Goal: Task Accomplishment & Management: Complete application form

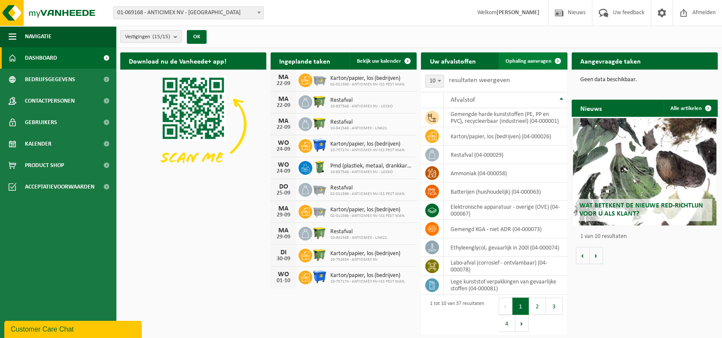
click at [543, 67] on link "Ophaling aanvragen" at bounding box center [533, 60] width 68 height 17
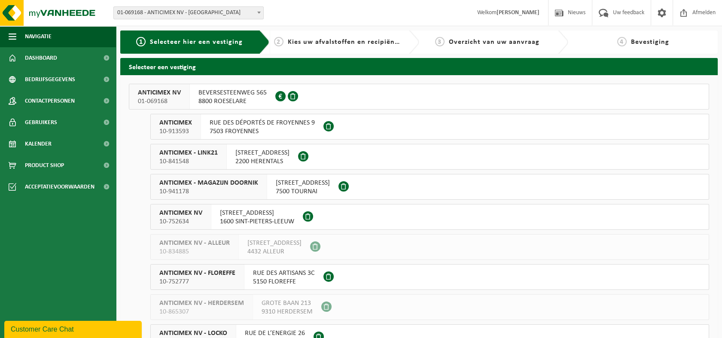
click at [214, 98] on span "8800 ROESELARE" at bounding box center [232, 101] width 68 height 9
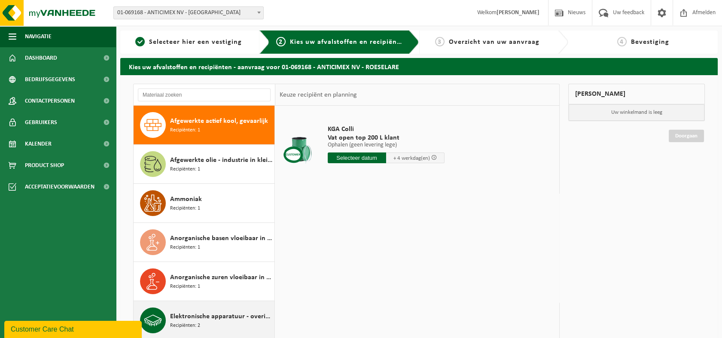
click at [208, 328] on div "Elektronische apparatuur - overige (OVE) Recipiënten: 2" at bounding box center [221, 321] width 102 height 26
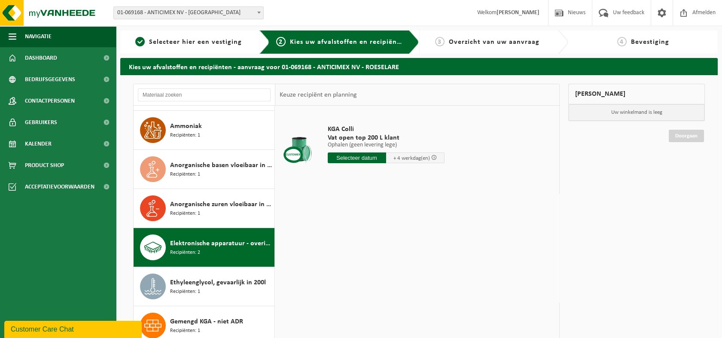
scroll to position [195, 0]
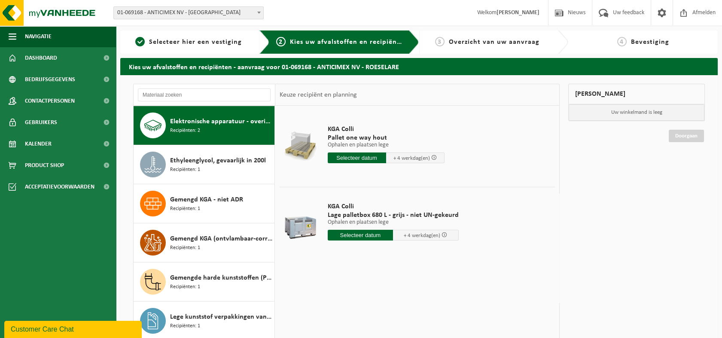
click at [361, 159] on input "text" at bounding box center [357, 158] width 58 height 11
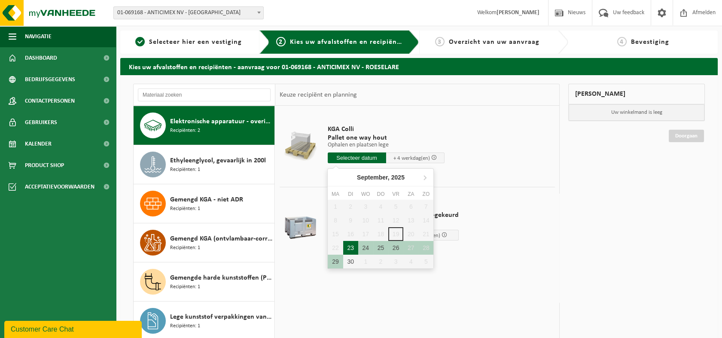
click at [345, 247] on div "23" at bounding box center [350, 248] width 15 height 14
type input "Van 2025-09-23"
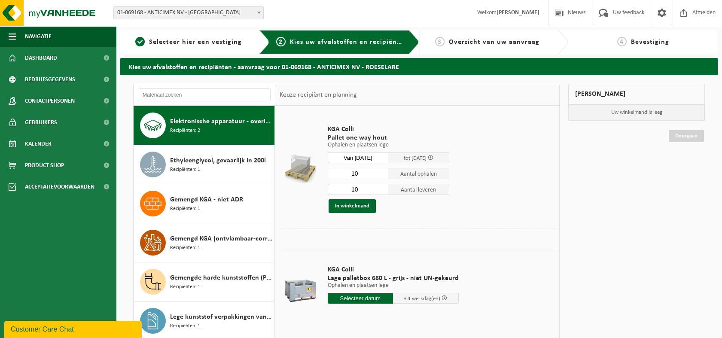
drag, startPoint x: 365, startPoint y: 174, endPoint x: 335, endPoint y: 173, distance: 30.5
click at [335, 173] on input "10" at bounding box center [358, 173] width 61 height 11
type input "1"
drag, startPoint x: 361, startPoint y: 189, endPoint x: 329, endPoint y: 189, distance: 32.2
click at [330, 189] on input "10" at bounding box center [358, 189] width 61 height 11
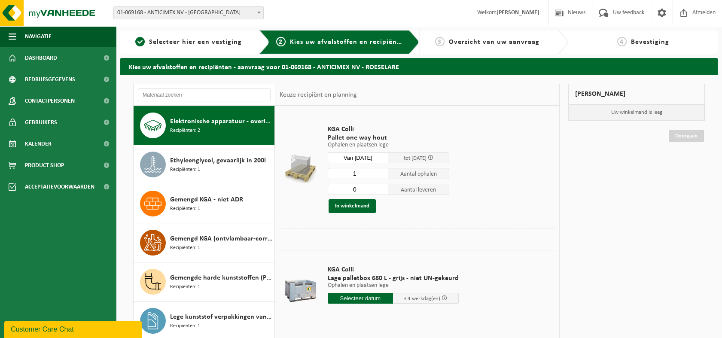
type input "0"
click at [366, 168] on input "1" at bounding box center [358, 173] width 61 height 11
type input "2"
click at [387, 222] on td "KGA Colli Pallet one way hout Ophalen en plaatsen lege Ophalen en plaatsen lege…" at bounding box center [438, 169] width 234 height 118
click at [363, 300] on input "text" at bounding box center [361, 298] width 66 height 11
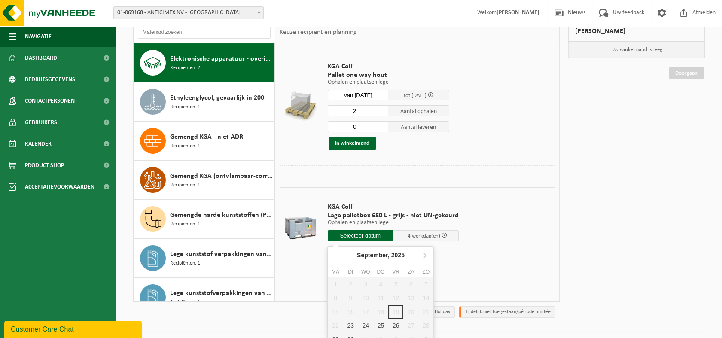
scroll to position [81, 0]
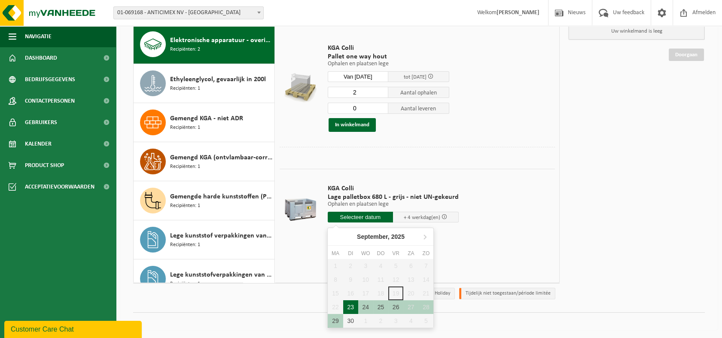
click at [356, 306] on div "23" at bounding box center [350, 307] width 15 height 14
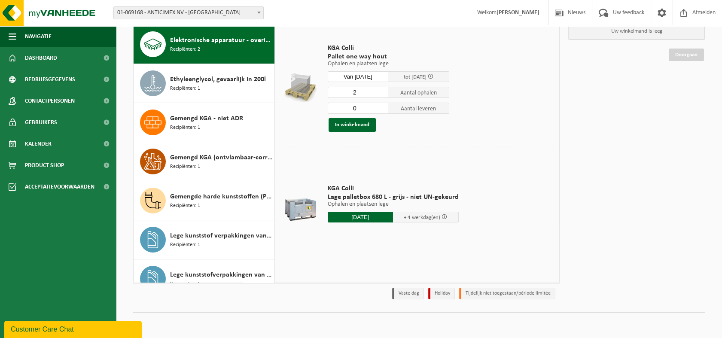
type input "Van 2025-09-23"
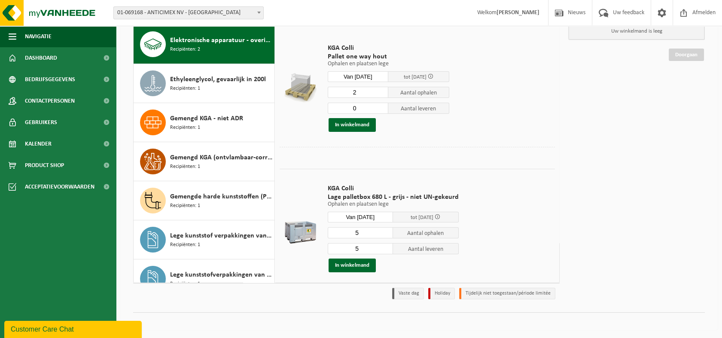
drag, startPoint x: 362, startPoint y: 230, endPoint x: 337, endPoint y: 232, distance: 24.5
click at [338, 232] on input "5" at bounding box center [361, 232] width 66 height 11
type input "1"
drag, startPoint x: 357, startPoint y: 251, endPoint x: 341, endPoint y: 254, distance: 16.7
click at [341, 254] on div "1 Aantal ophalen 1 Aantal leveren In winkelmand" at bounding box center [393, 250] width 131 height 46
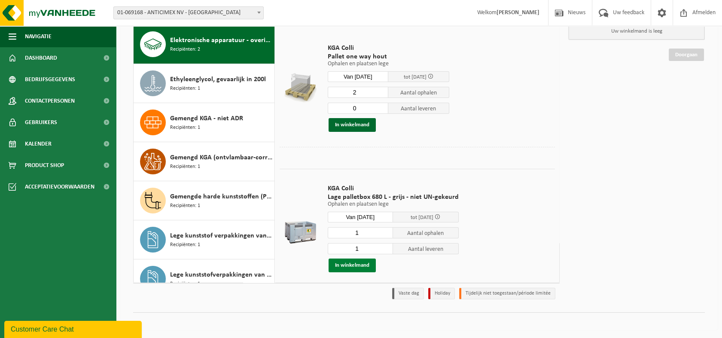
type input "1"
click at [357, 262] on button "In winkelmand" at bounding box center [352, 266] width 47 height 14
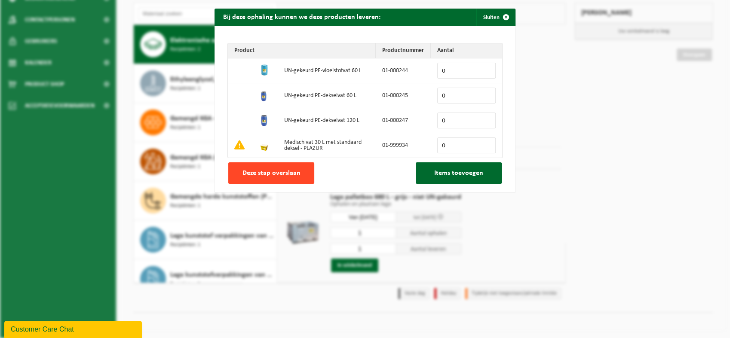
click at [288, 170] on span "Deze stap overslaan" at bounding box center [271, 173] width 58 height 7
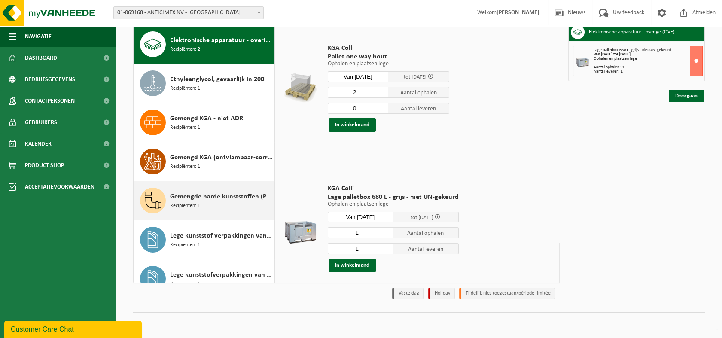
click at [239, 198] on span "Gemengde harde kunststoffen (PE, PP en PVC), recycleerbaar (industrieel)" at bounding box center [221, 197] width 102 height 10
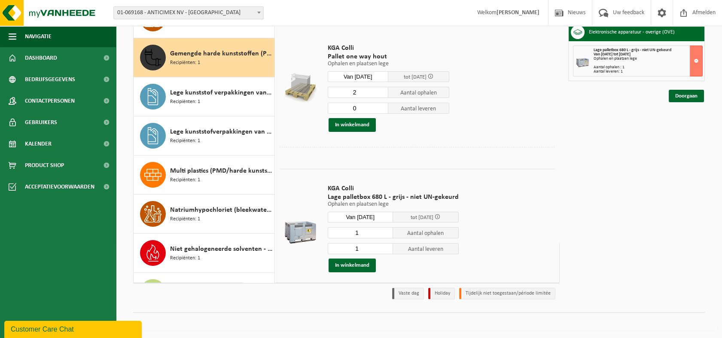
scroll to position [351, 0]
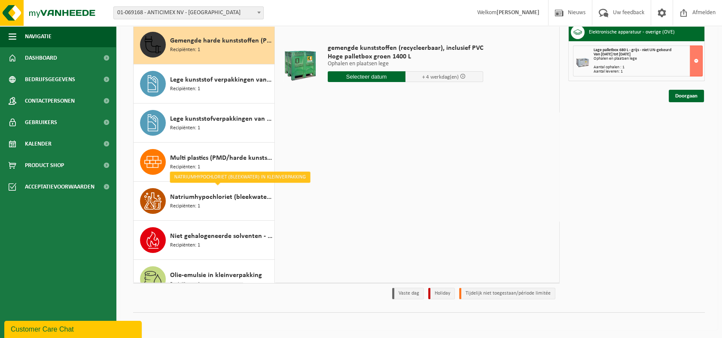
click at [347, 76] on input "text" at bounding box center [367, 76] width 78 height 11
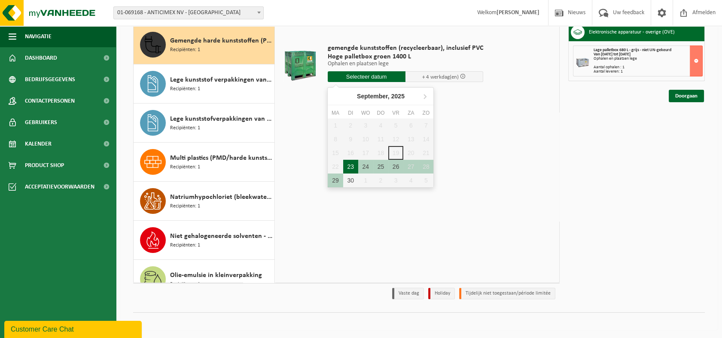
click at [353, 163] on div "23" at bounding box center [350, 167] width 15 height 14
type input "Van 2025-09-23"
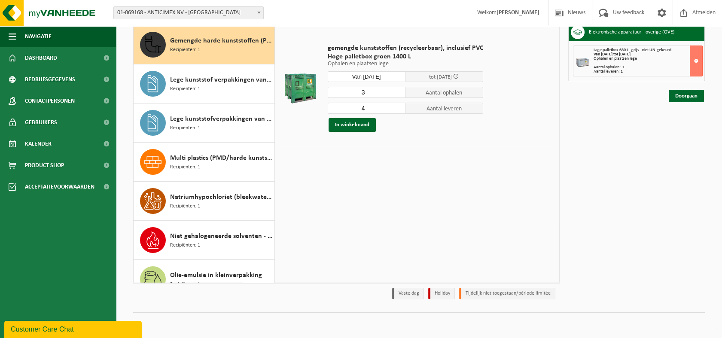
click at [396, 94] on input "3" at bounding box center [367, 92] width 78 height 11
type input "2"
click at [396, 94] on input "2" at bounding box center [367, 92] width 78 height 11
click at [395, 109] on input "3" at bounding box center [367, 108] width 78 height 11
type input "2"
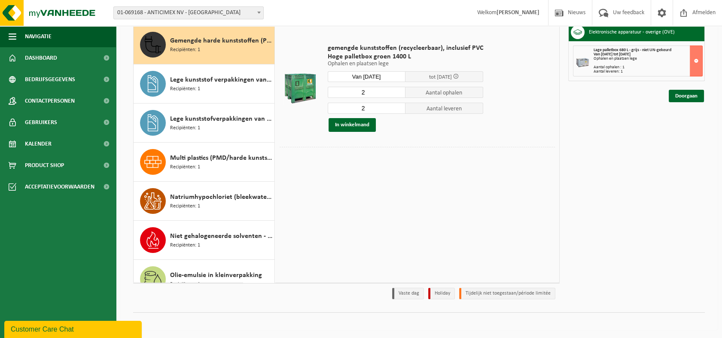
click at [395, 109] on input "2" at bounding box center [367, 108] width 78 height 11
click at [350, 126] on button "In winkelmand" at bounding box center [352, 125] width 47 height 14
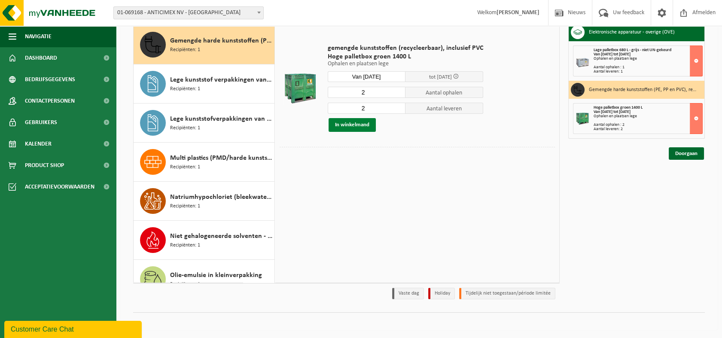
click at [354, 131] on button "In winkelmand" at bounding box center [352, 125] width 47 height 14
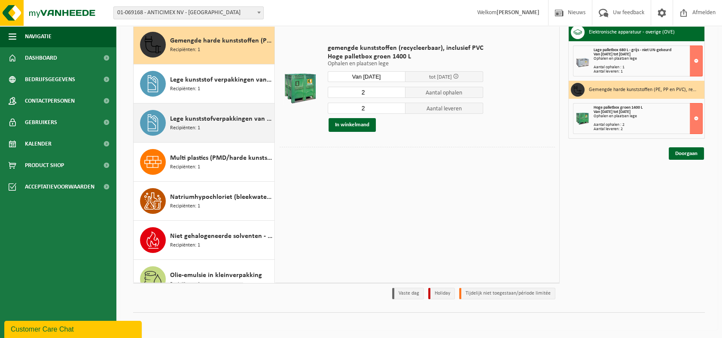
click at [210, 128] on div "Lege kunststofverpakkingen van pesticiden niet giftig Recipiënten: 1" at bounding box center [221, 123] width 102 height 26
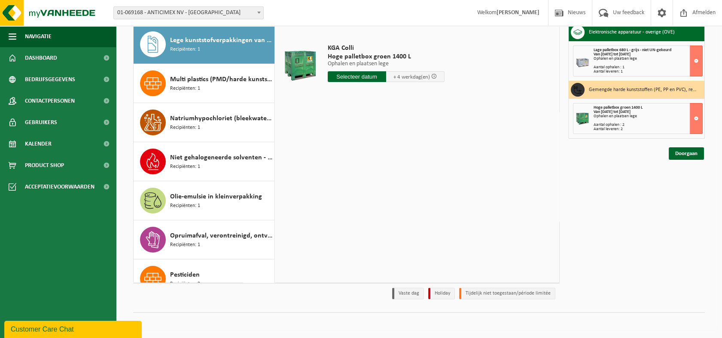
scroll to position [34, 0]
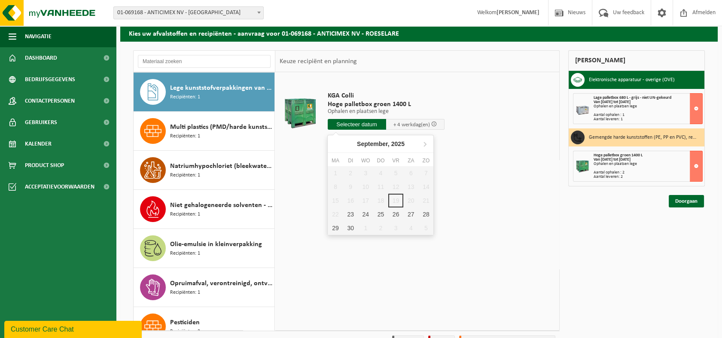
click at [352, 127] on input "text" at bounding box center [357, 124] width 58 height 11
click at [352, 211] on div "23" at bounding box center [350, 215] width 15 height 14
type input "Van 2025-09-23"
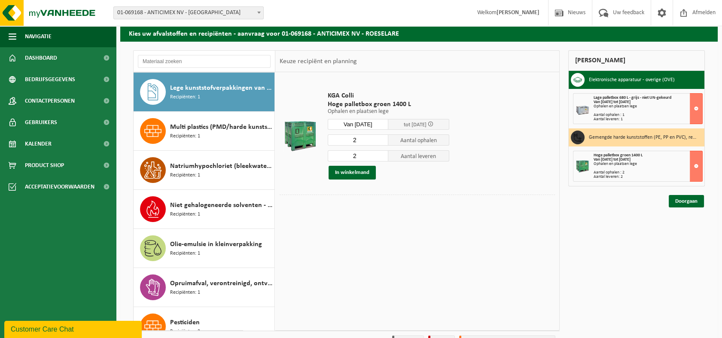
click at [368, 139] on input "2" at bounding box center [358, 139] width 61 height 11
type input "1"
click at [381, 143] on input "1" at bounding box center [358, 139] width 61 height 11
type input "1"
click at [384, 159] on input "1" at bounding box center [358, 155] width 61 height 11
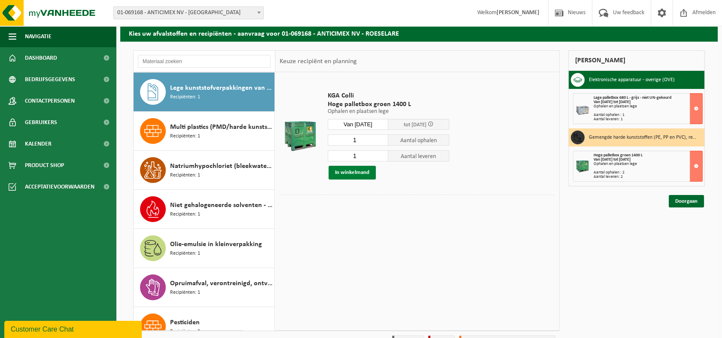
click at [359, 177] on button "In winkelmand" at bounding box center [352, 173] width 47 height 14
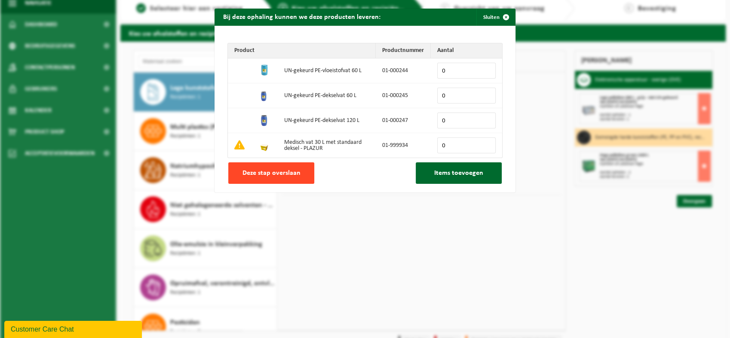
click at [292, 170] on span "Deze stap overslaan" at bounding box center [271, 173] width 58 height 7
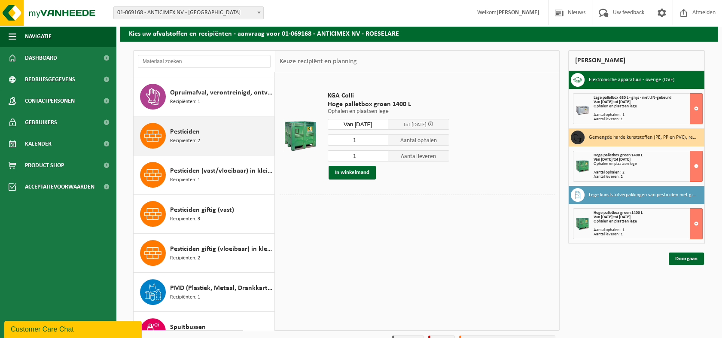
click at [204, 132] on div "Pesticiden Recipiënten: 2" at bounding box center [221, 136] width 102 height 26
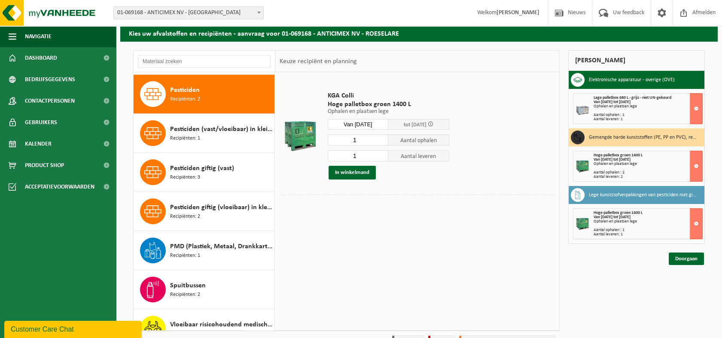
scroll to position [663, 0]
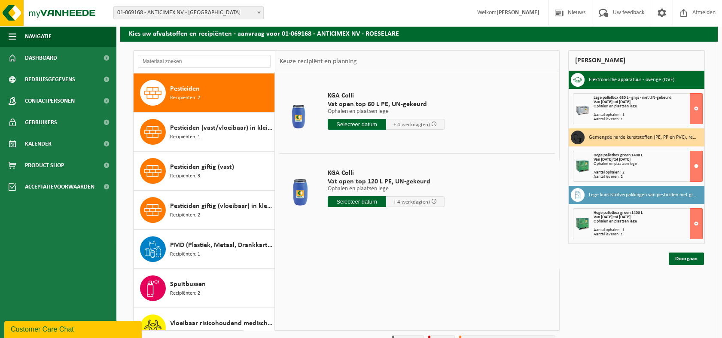
click at [357, 203] on input "text" at bounding box center [357, 201] width 58 height 11
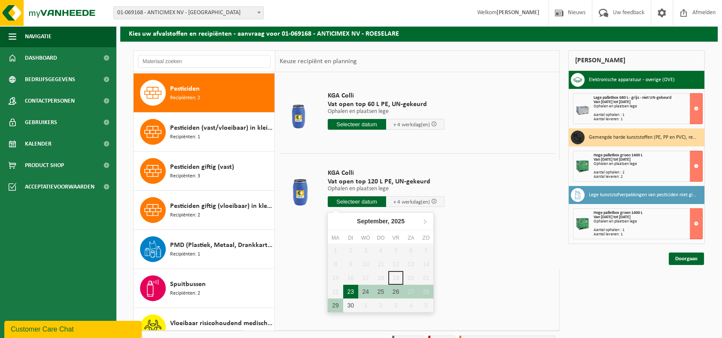
click at [352, 291] on div "23" at bounding box center [350, 292] width 15 height 14
type input "Van 2025-09-23"
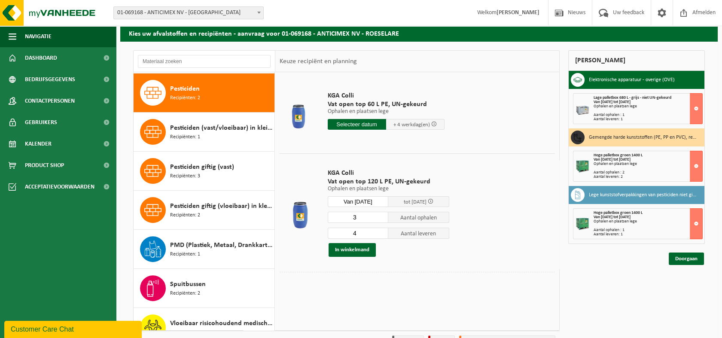
click at [383, 218] on input "3" at bounding box center [358, 217] width 61 height 11
type input "2"
click at [383, 218] on input "2" at bounding box center [358, 217] width 61 height 11
click at [385, 237] on input "4" at bounding box center [358, 233] width 61 height 11
click at [384, 236] on input "3" at bounding box center [358, 233] width 61 height 11
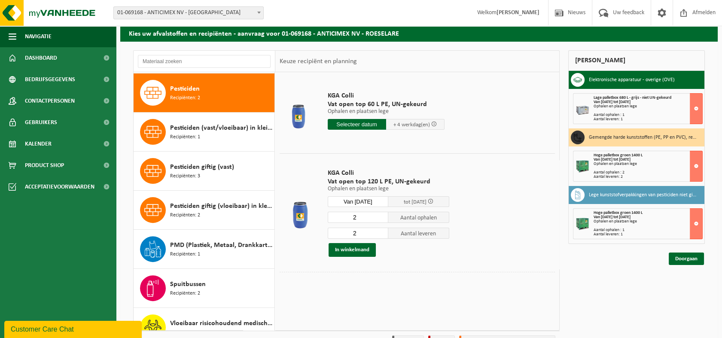
type input "2"
click at [384, 236] on input "2" at bounding box center [358, 233] width 61 height 11
click at [357, 248] on button "In winkelmand" at bounding box center [352, 250] width 47 height 14
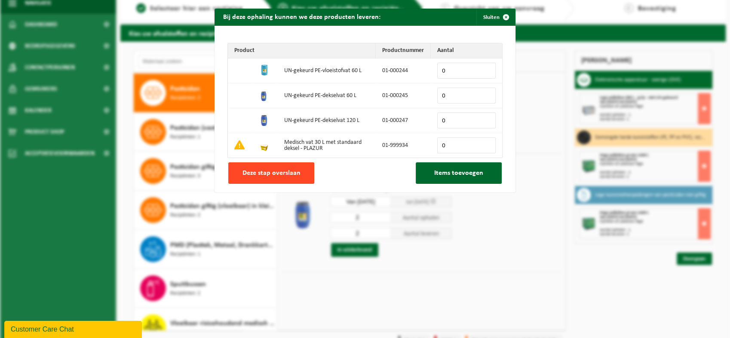
click at [288, 172] on span "Deze stap overslaan" at bounding box center [271, 173] width 58 height 7
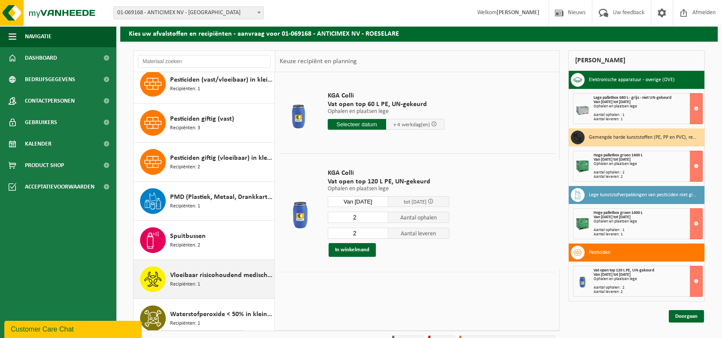
click at [209, 279] on div "Vloeibaar risicohoudend medisch afval Recipiënten: 1" at bounding box center [221, 279] width 102 height 26
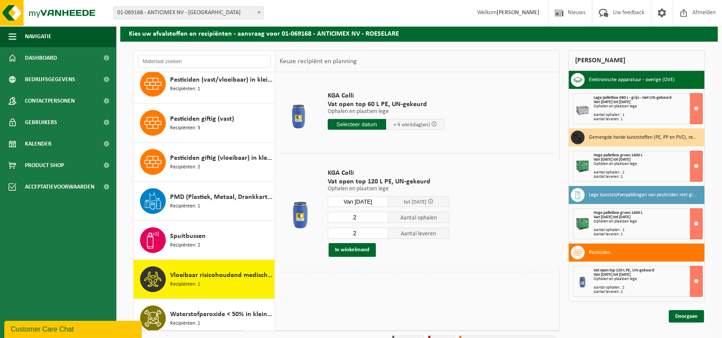
scroll to position [718, 0]
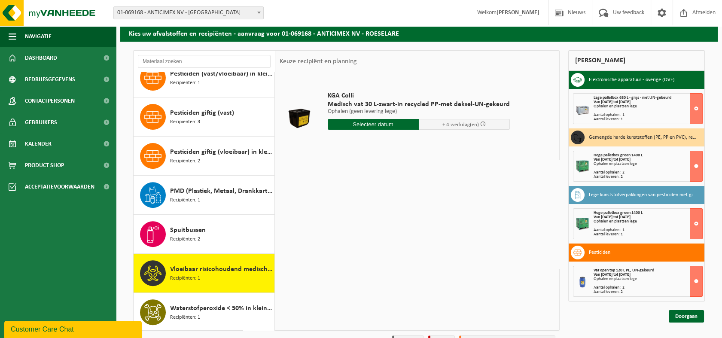
click at [379, 126] on input "text" at bounding box center [373, 124] width 91 height 11
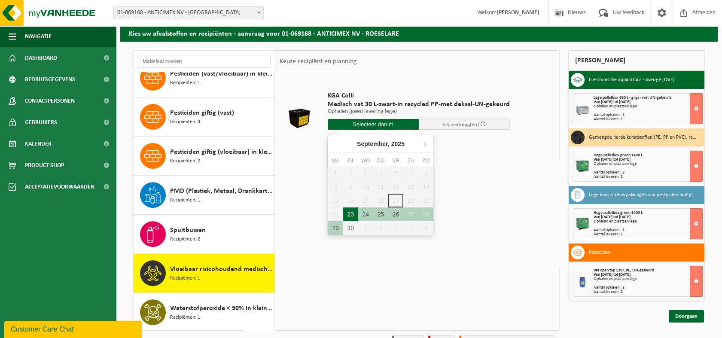
click at [354, 211] on div "23" at bounding box center [350, 215] width 15 height 14
type input "Van 2025-09-23"
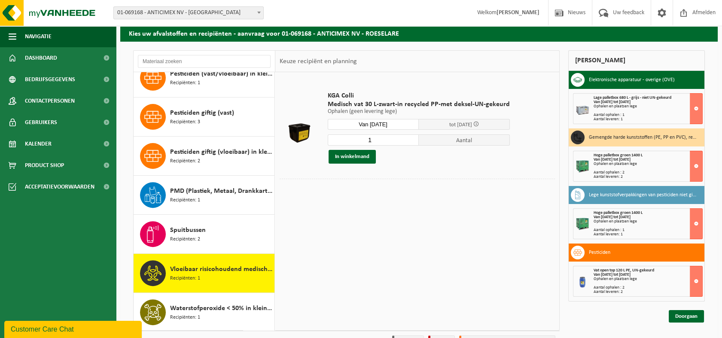
click at [384, 131] on div "KGA Colli Medisch vat 30 L-zwart-in recycled PP-met deksel-UN-gekeurd Ophalen (…" at bounding box center [419, 127] width 191 height 89
click at [382, 137] on input "1" at bounding box center [373, 139] width 91 height 11
type input "19"
click at [346, 160] on button "In winkelmand" at bounding box center [352, 157] width 47 height 14
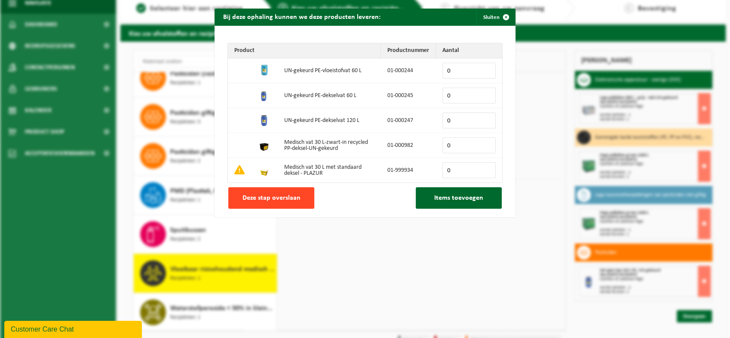
click at [278, 196] on span "Deze stap overslaan" at bounding box center [271, 198] width 58 height 7
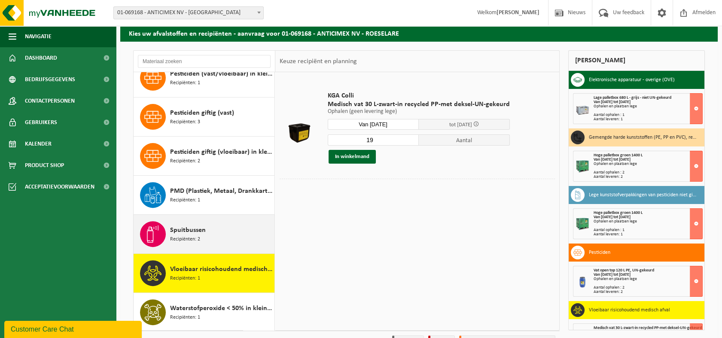
click at [204, 237] on div "Spuitbussen Recipiënten: 2" at bounding box center [221, 234] width 102 height 26
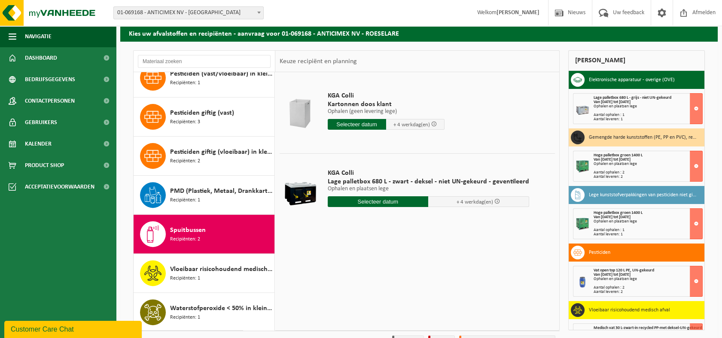
click at [366, 202] on input "text" at bounding box center [378, 201] width 101 height 11
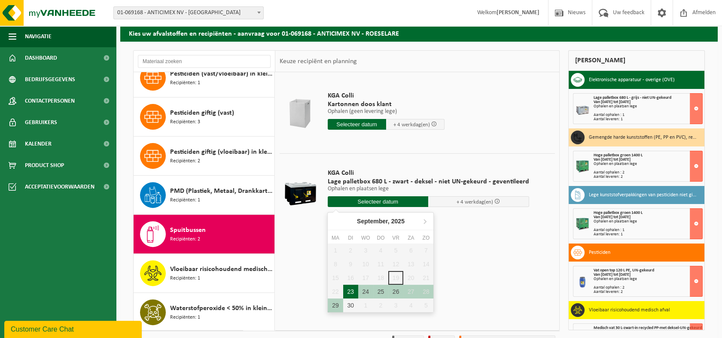
click at [355, 291] on div "23" at bounding box center [350, 292] width 15 height 14
type input "Van 2025-09-23"
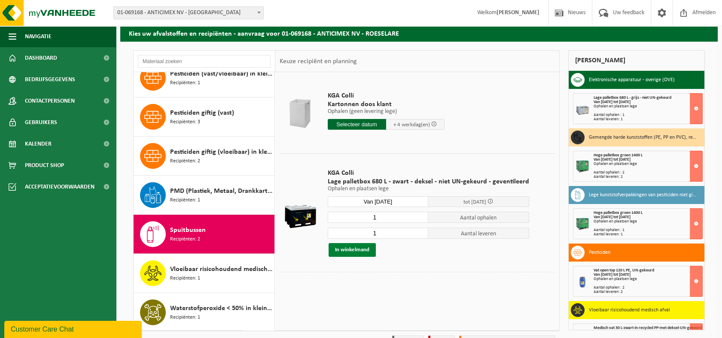
click at [354, 248] on button "In winkelmand" at bounding box center [352, 250] width 47 height 14
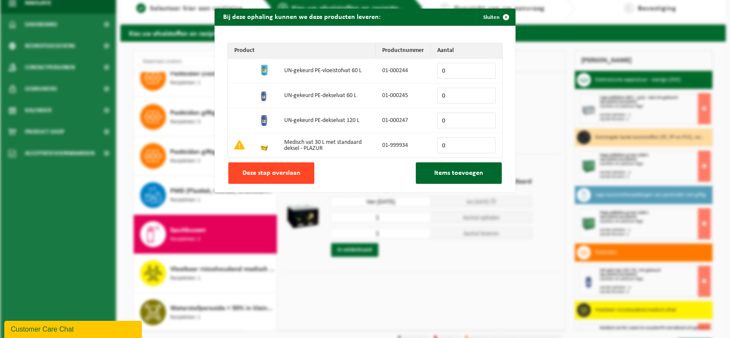
click at [289, 174] on span "Deze stap overslaan" at bounding box center [271, 173] width 58 height 7
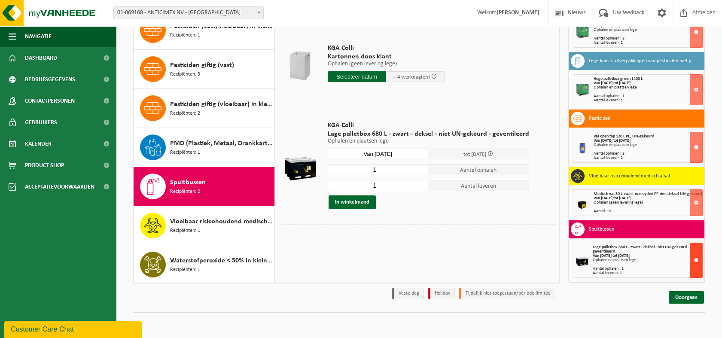
scroll to position [82, 0]
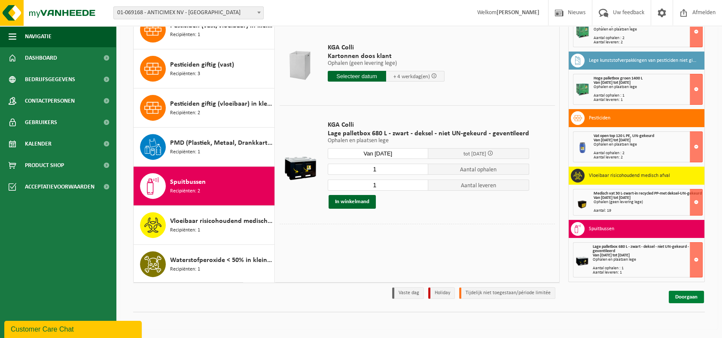
click at [689, 293] on link "Doorgaan" at bounding box center [686, 297] width 35 height 12
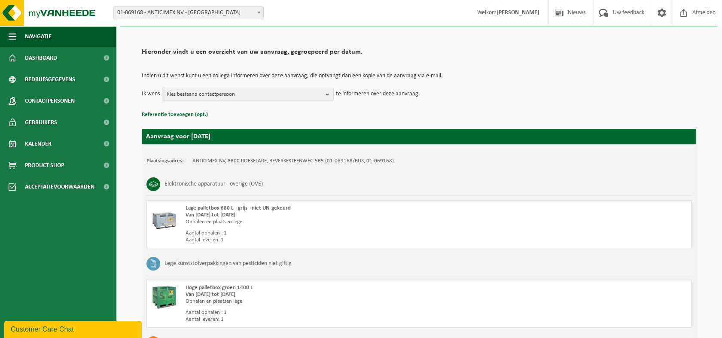
scroll to position [48, 0]
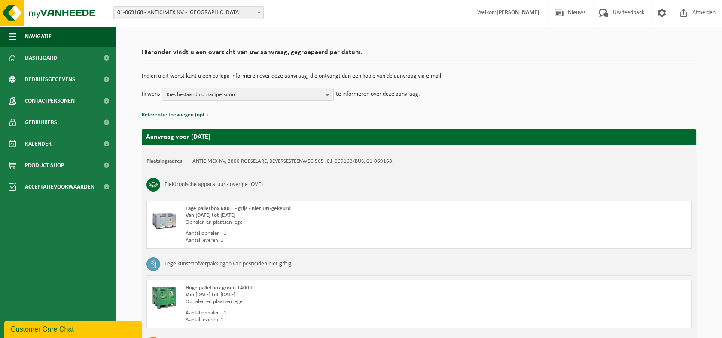
click at [265, 73] on p "Indien u dit wenst kunt u een collega informeren over deze aanvraag, die ontvan…" at bounding box center [419, 76] width 555 height 6
click at [263, 92] on span "Kies bestaand contactpersoon" at bounding box center [245, 95] width 156 height 13
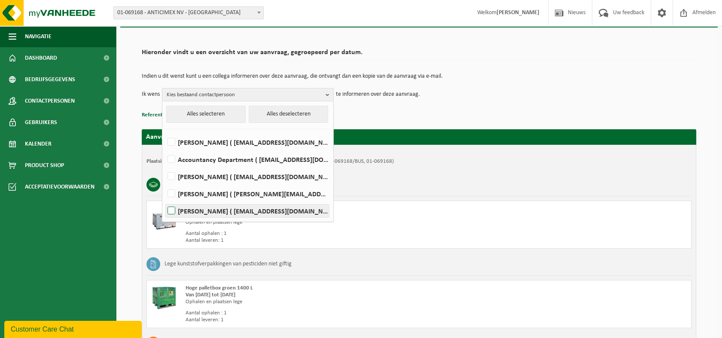
click at [214, 210] on label "Amber Moerman ( magazijn@anticimex.be )" at bounding box center [247, 211] width 163 height 13
click at [165, 200] on input "Amber Moerman ( magazijn@anticimex.be )" at bounding box center [164, 200] width 0 height 0
checkbox input "true"
click at [441, 129] on h2 "Aanvraag voor 2025-09-23" at bounding box center [419, 136] width 555 height 15
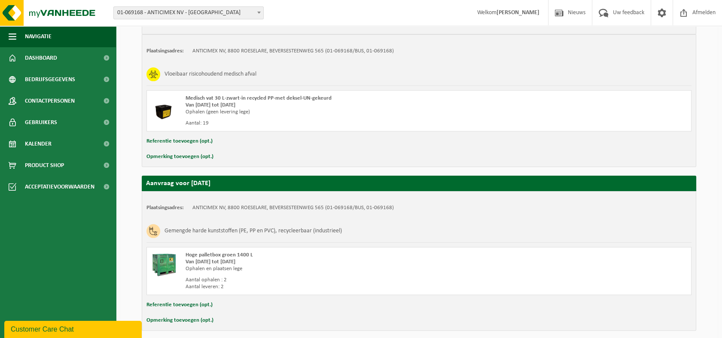
scroll to position [571, 0]
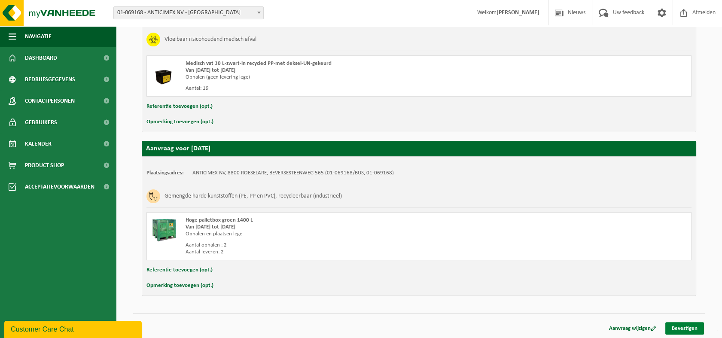
click at [681, 325] on link "Bevestigen" at bounding box center [685, 328] width 39 height 12
